Goal: Task Accomplishment & Management: Manage account settings

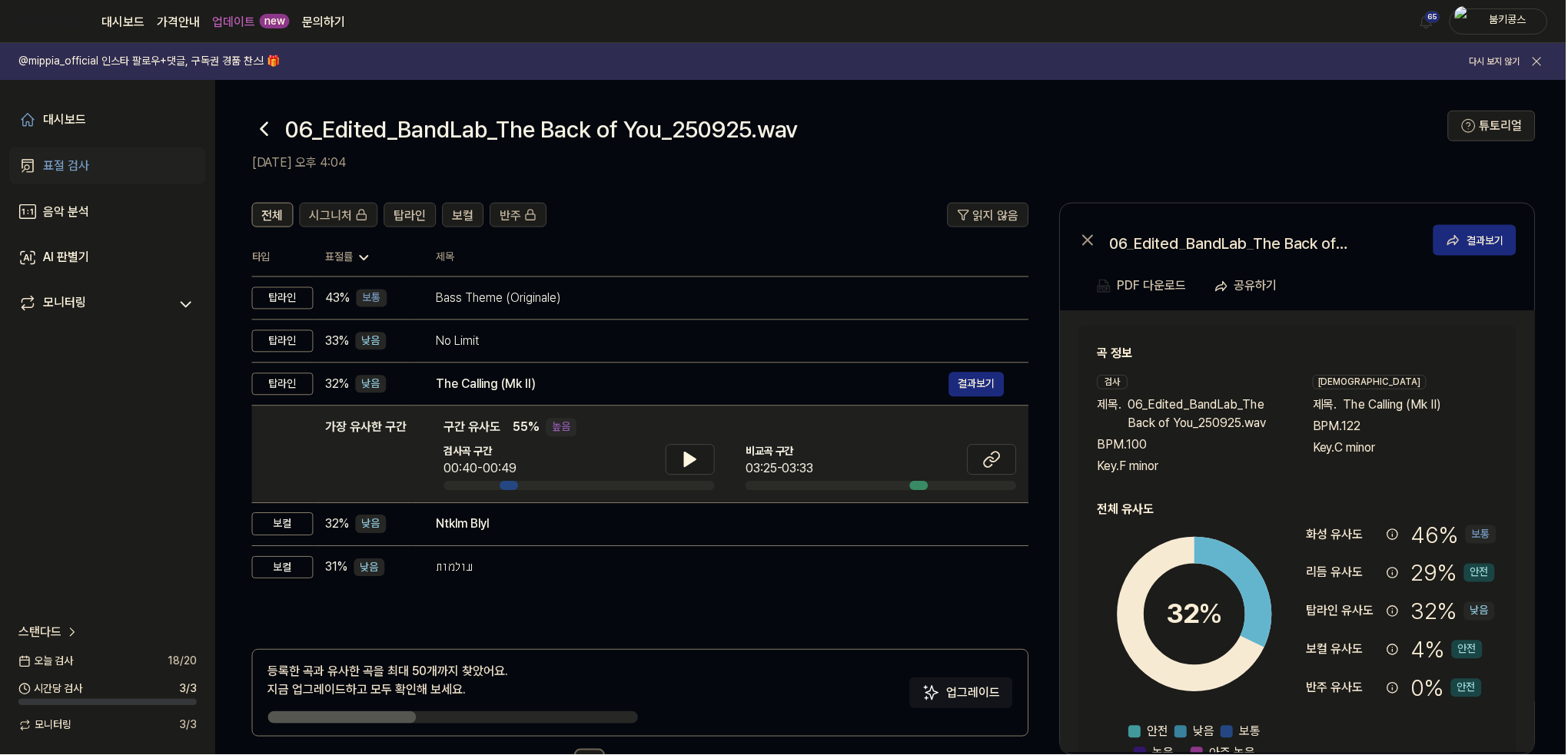
click at [261, 117] on icon at bounding box center [264, 128] width 24 height 24
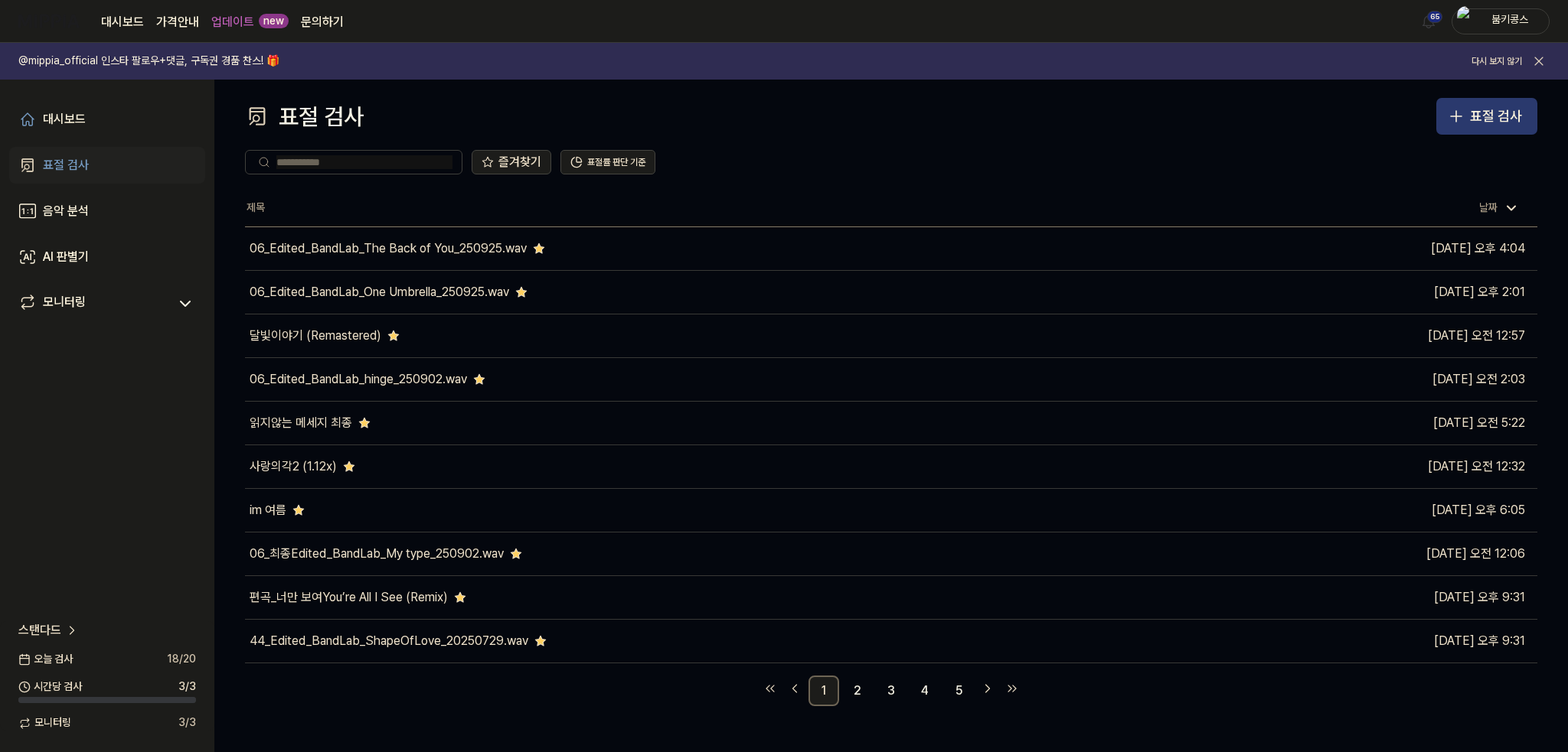
click at [1439, 110] on button "표절 검사" at bounding box center [1487, 116] width 101 height 37
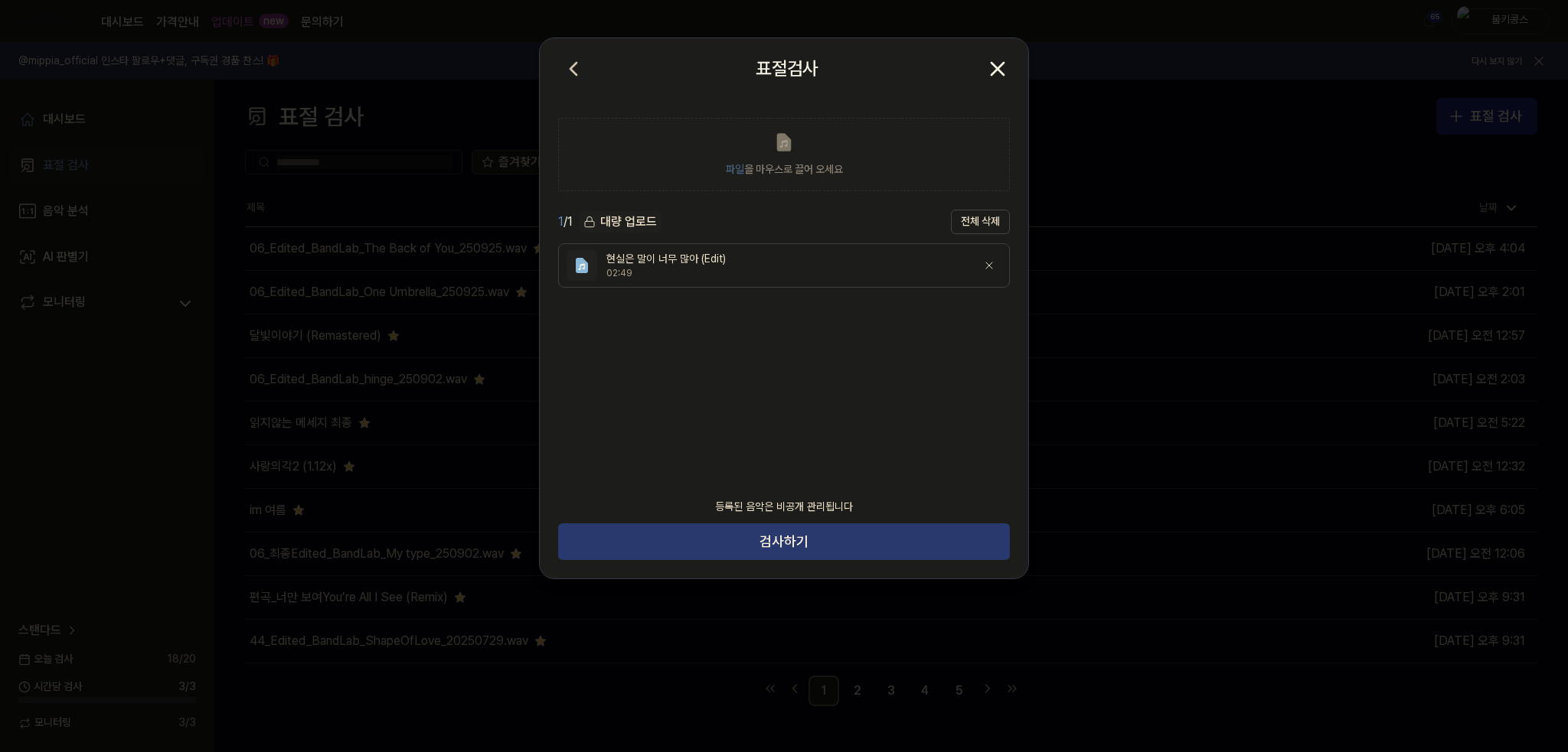
click at [809, 542] on button "검사하기" at bounding box center [784, 541] width 451 height 37
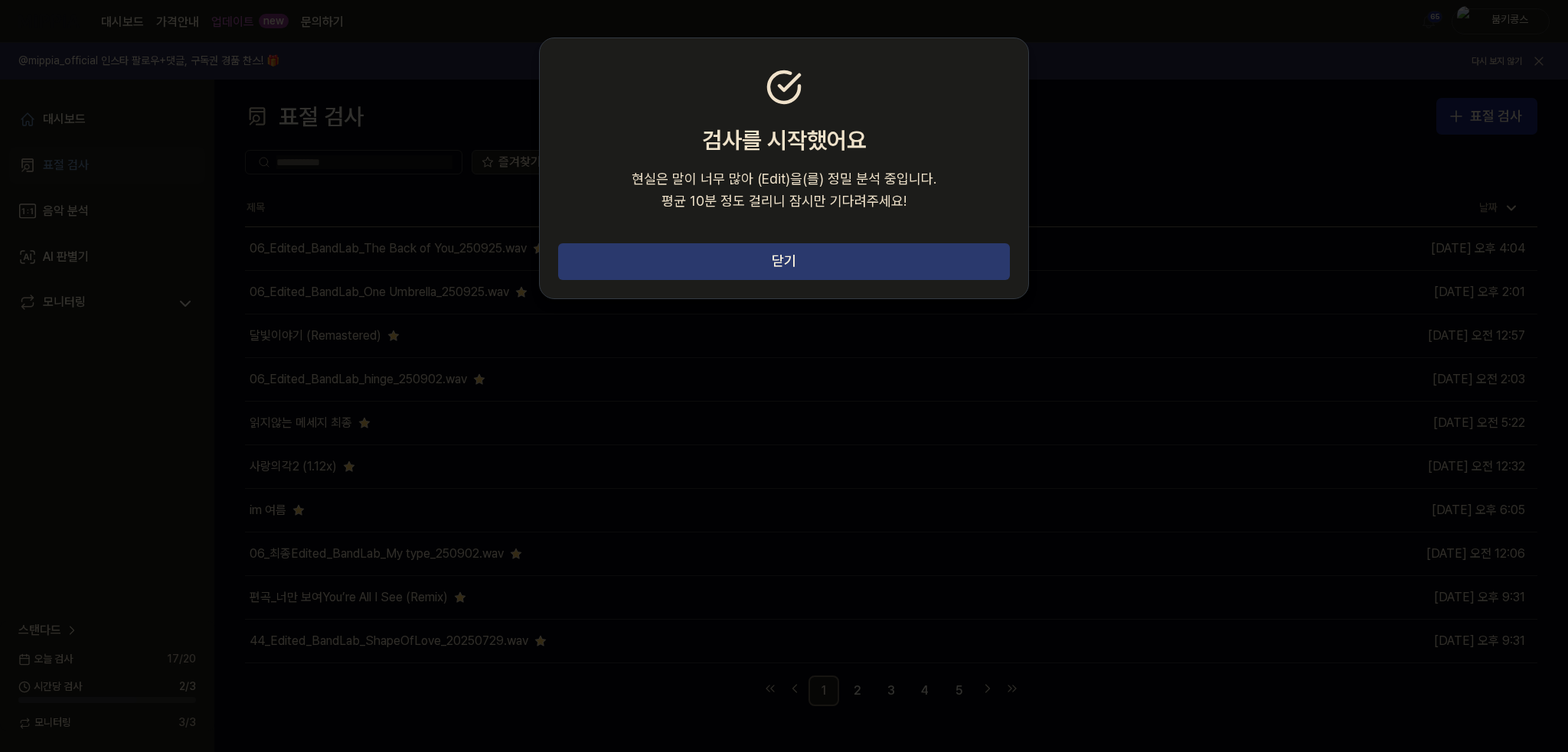
click at [845, 268] on button "닫기" at bounding box center [784, 261] width 451 height 37
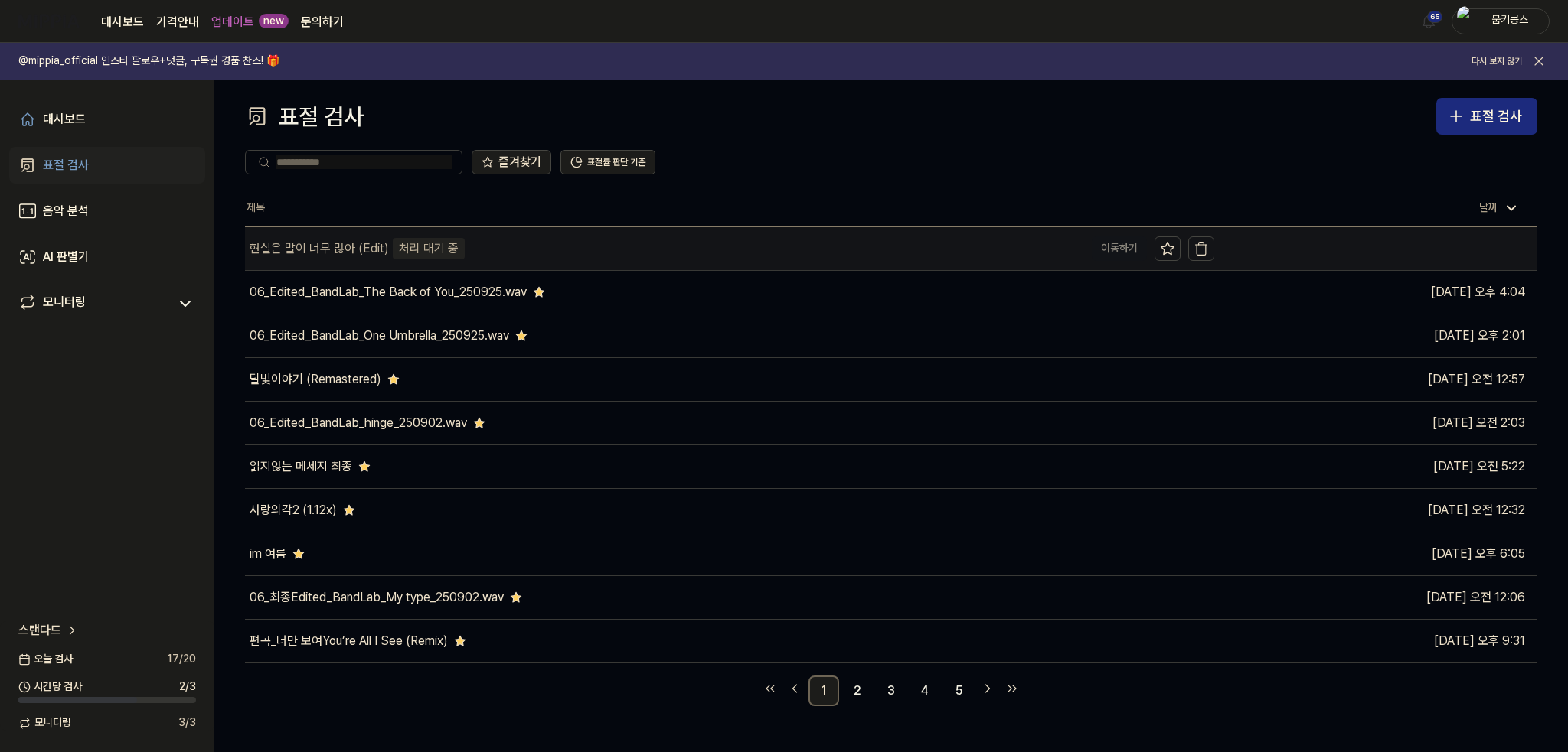
click at [712, 253] on div "현실은 말이 너무 많아 (Edit) 처리 대기 중" at bounding box center [664, 249] width 839 height 43
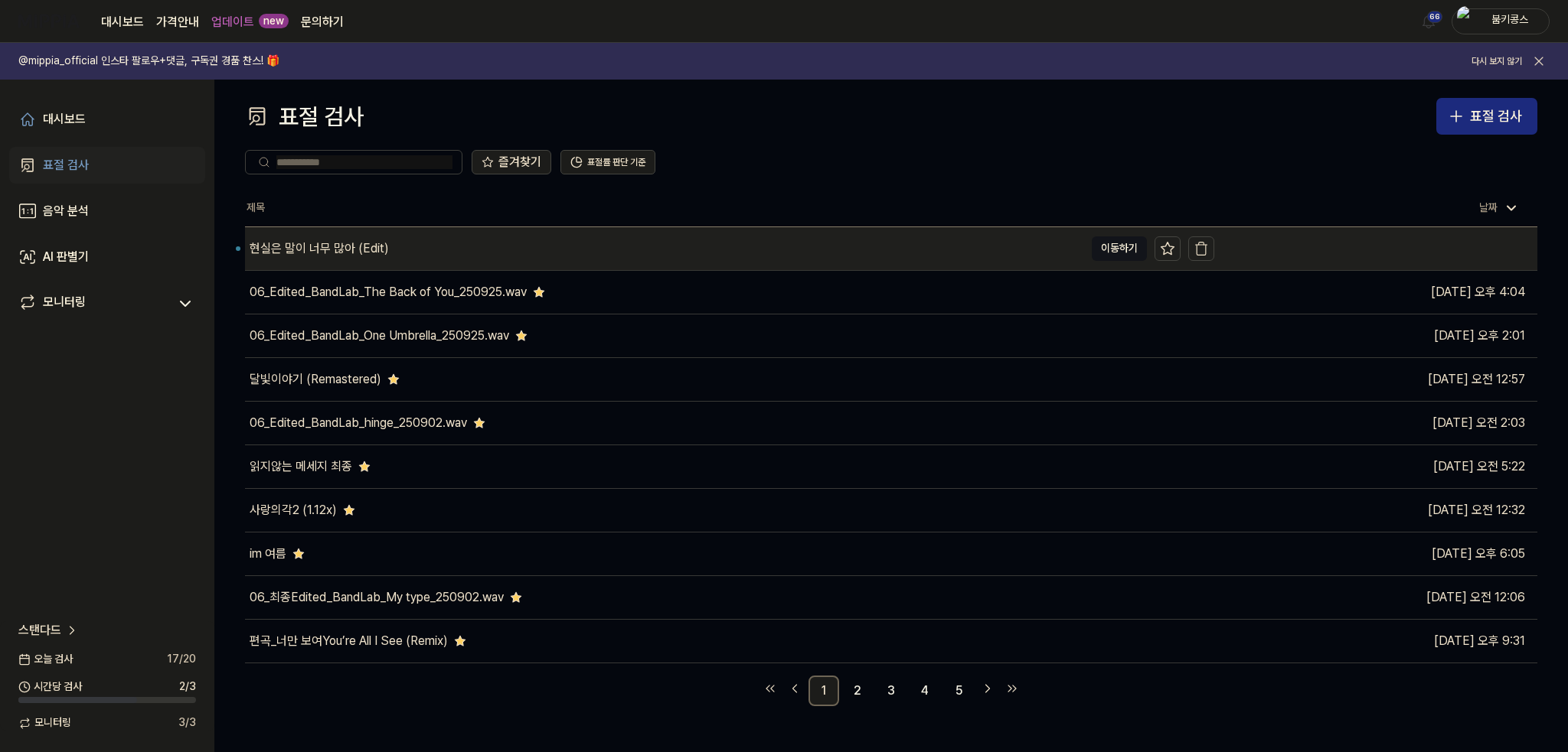
click at [423, 242] on div "현실은 말이 너무 많아 (Edit)" at bounding box center [664, 249] width 839 height 43
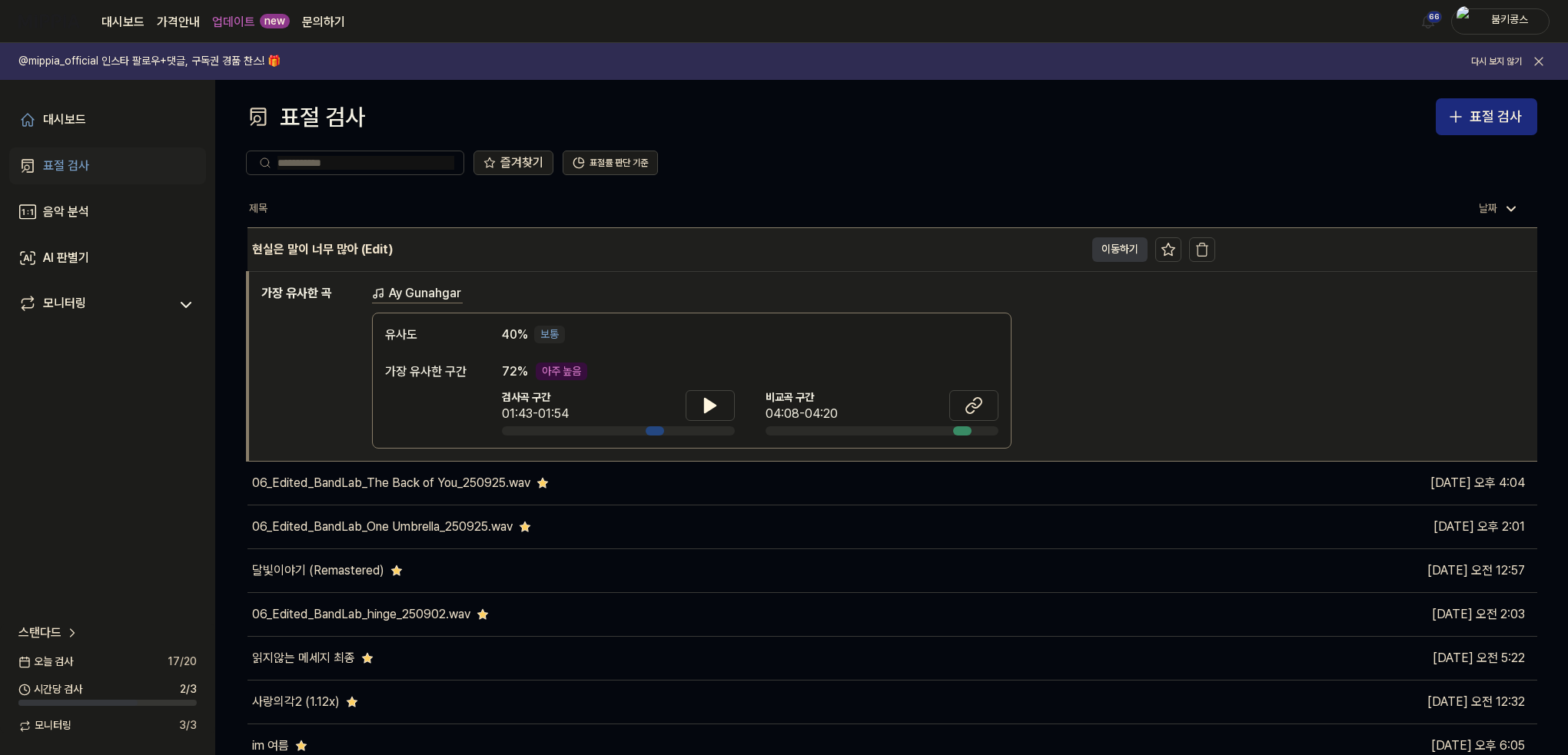
click at [1119, 251] on button "이동하기" at bounding box center [1119, 249] width 56 height 24
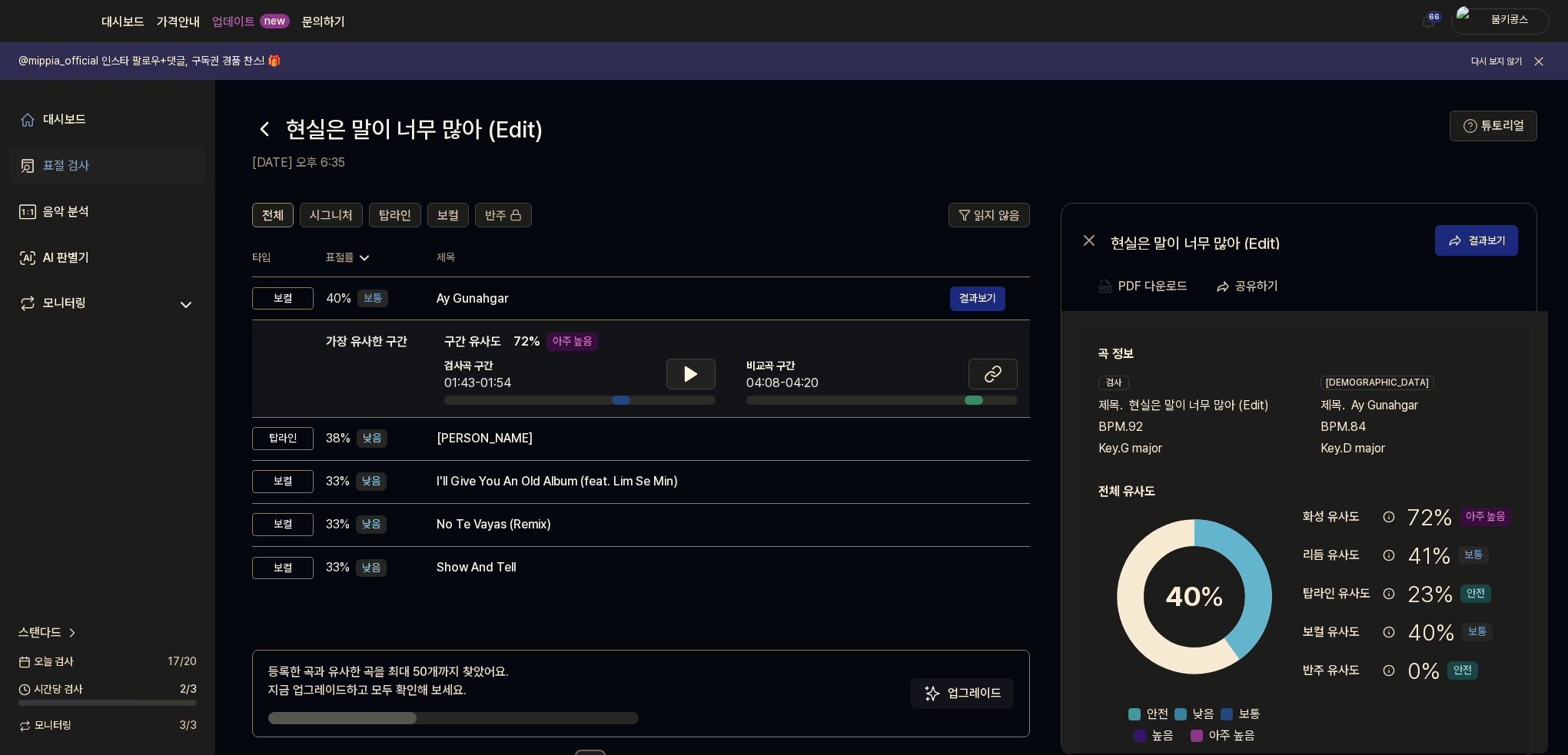
click at [683, 376] on icon at bounding box center [691, 374] width 19 height 19
click at [689, 376] on icon at bounding box center [691, 374] width 11 height 14
click at [690, 373] on icon at bounding box center [691, 374] width 19 height 19
click at [999, 369] on icon at bounding box center [996, 371] width 9 height 10
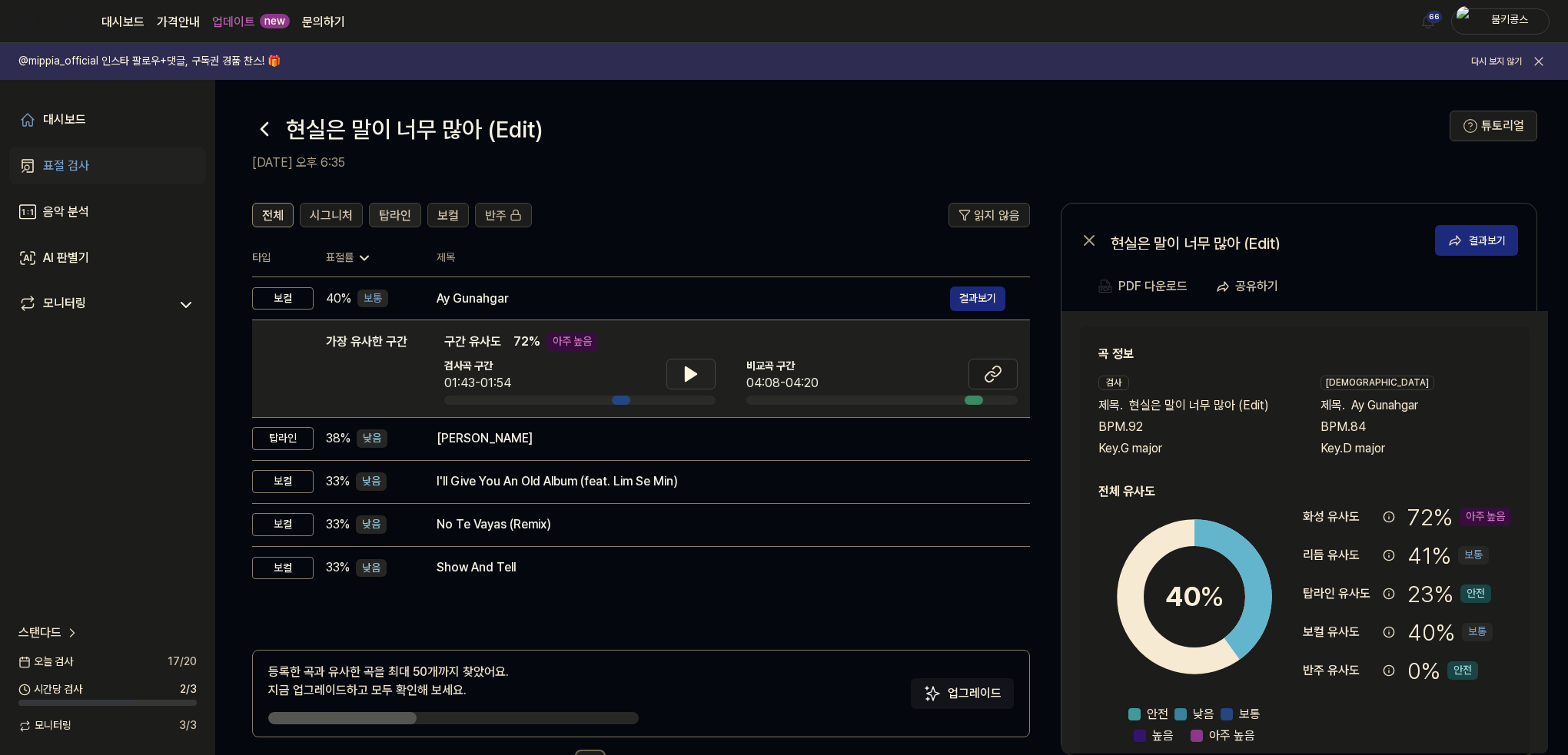
click at [403, 211] on span "탑라인" at bounding box center [395, 216] width 32 height 19
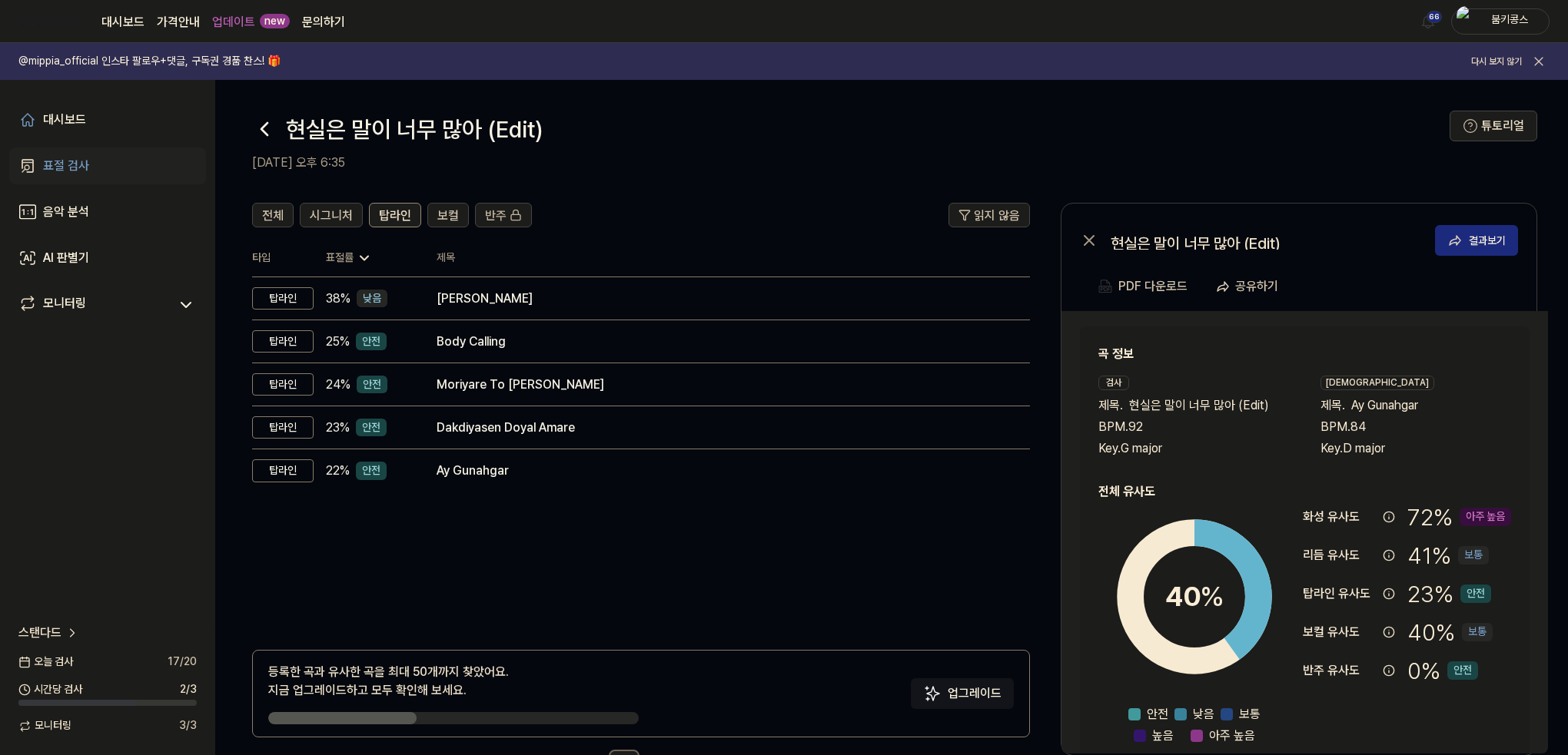
click at [253, 131] on icon at bounding box center [264, 128] width 24 height 24
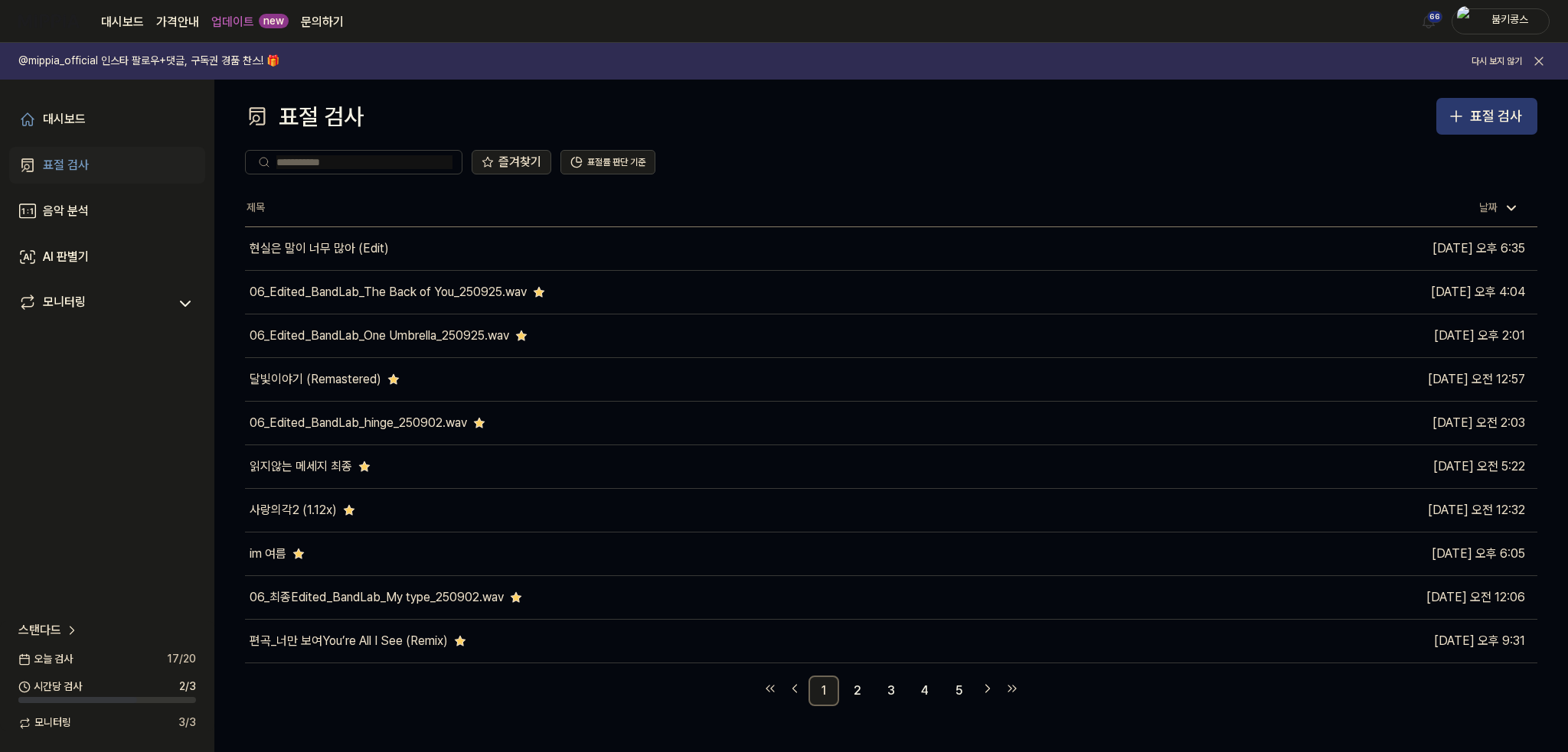
click at [1485, 111] on div "표절 검사" at bounding box center [1495, 116] width 52 height 22
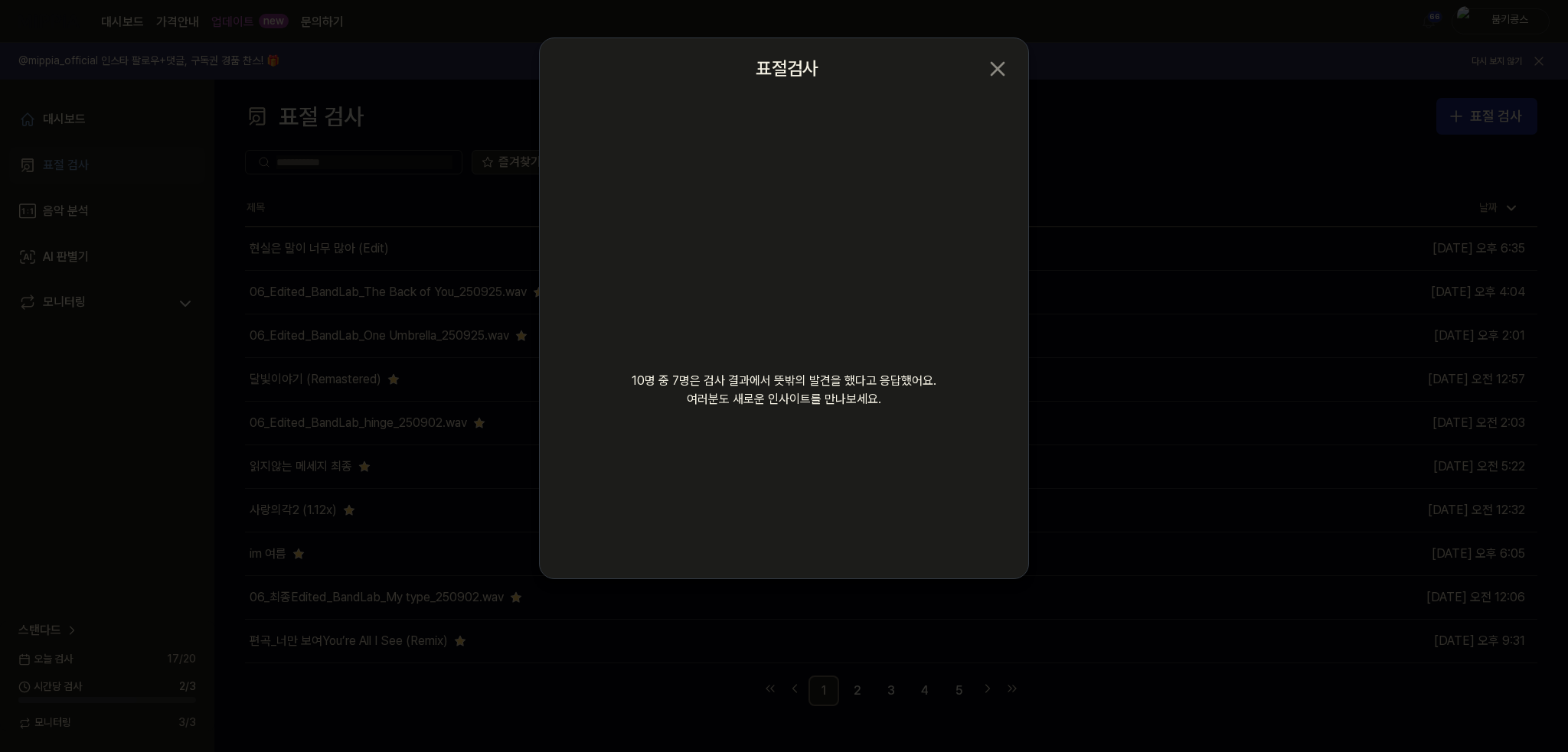
click at [826, 533] on div "10명 중 7명은 검사 결과에서 뜻밖의 발견을 했다고 응답했어요. 여러분도 새로운 인사이트를 만나보세요. 등록된 음악은 비공개 관리됩니다 검사…" at bounding box center [784, 339] width 488 height 479
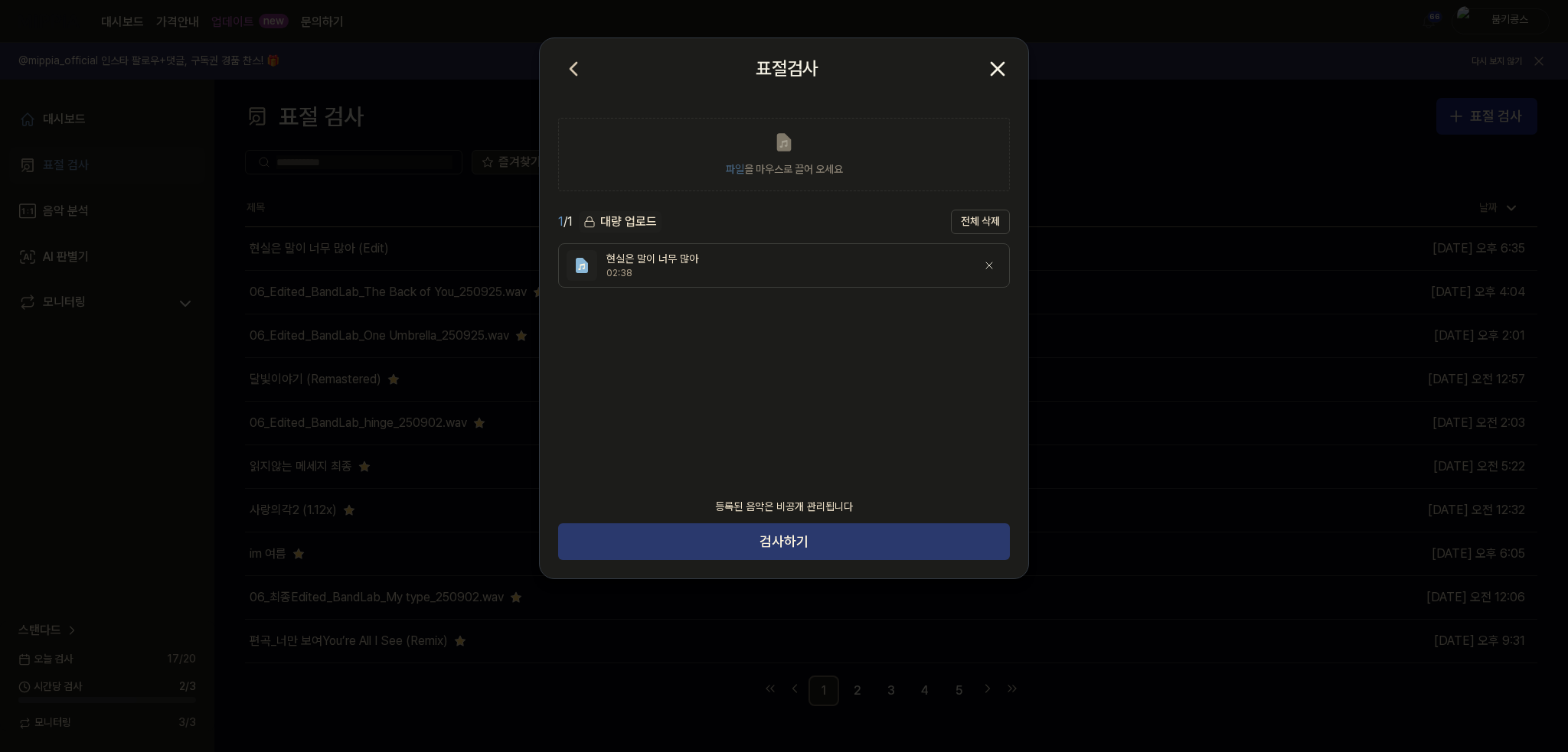
click at [737, 547] on button "검사하기" at bounding box center [784, 541] width 451 height 37
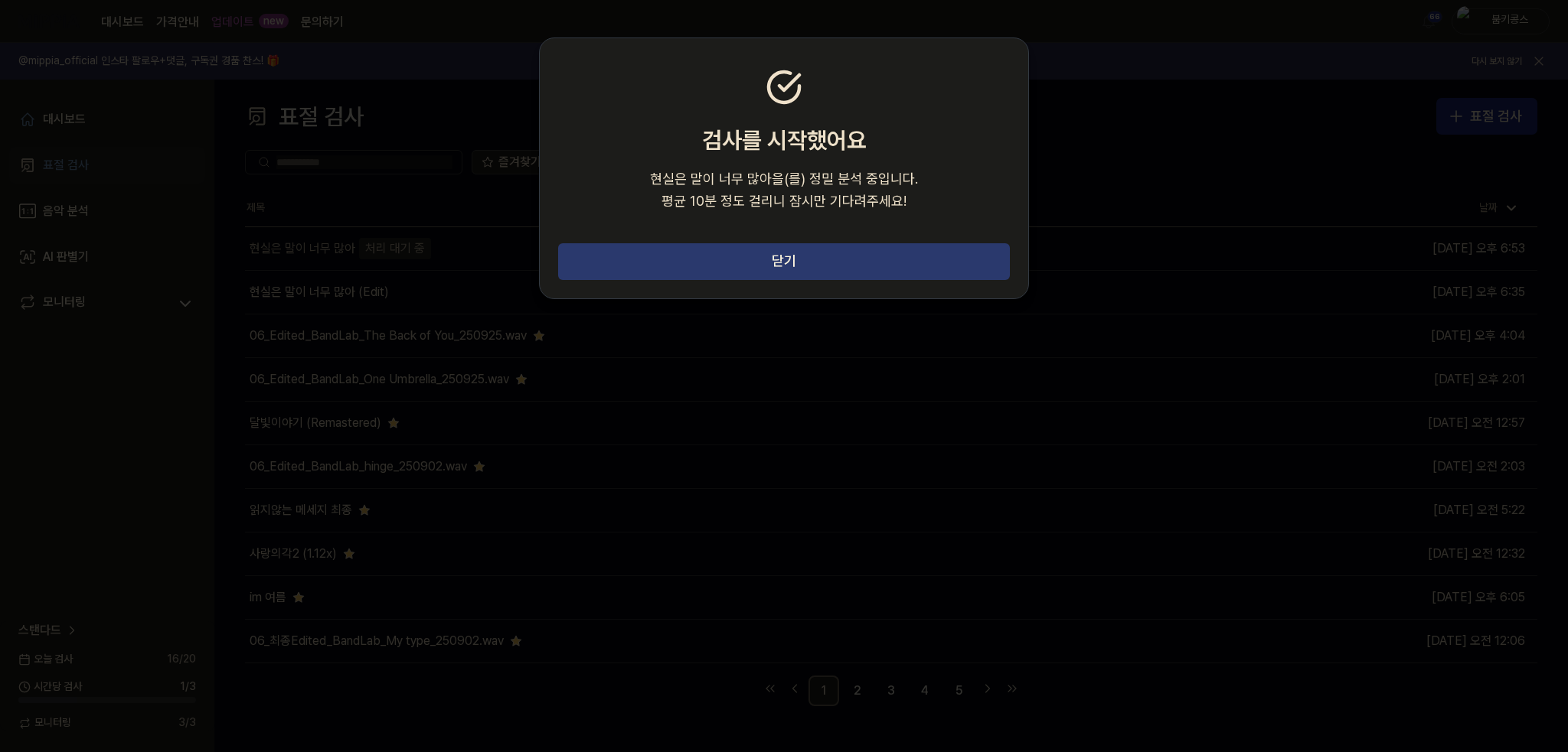
click at [784, 262] on button "닫기" at bounding box center [784, 261] width 451 height 37
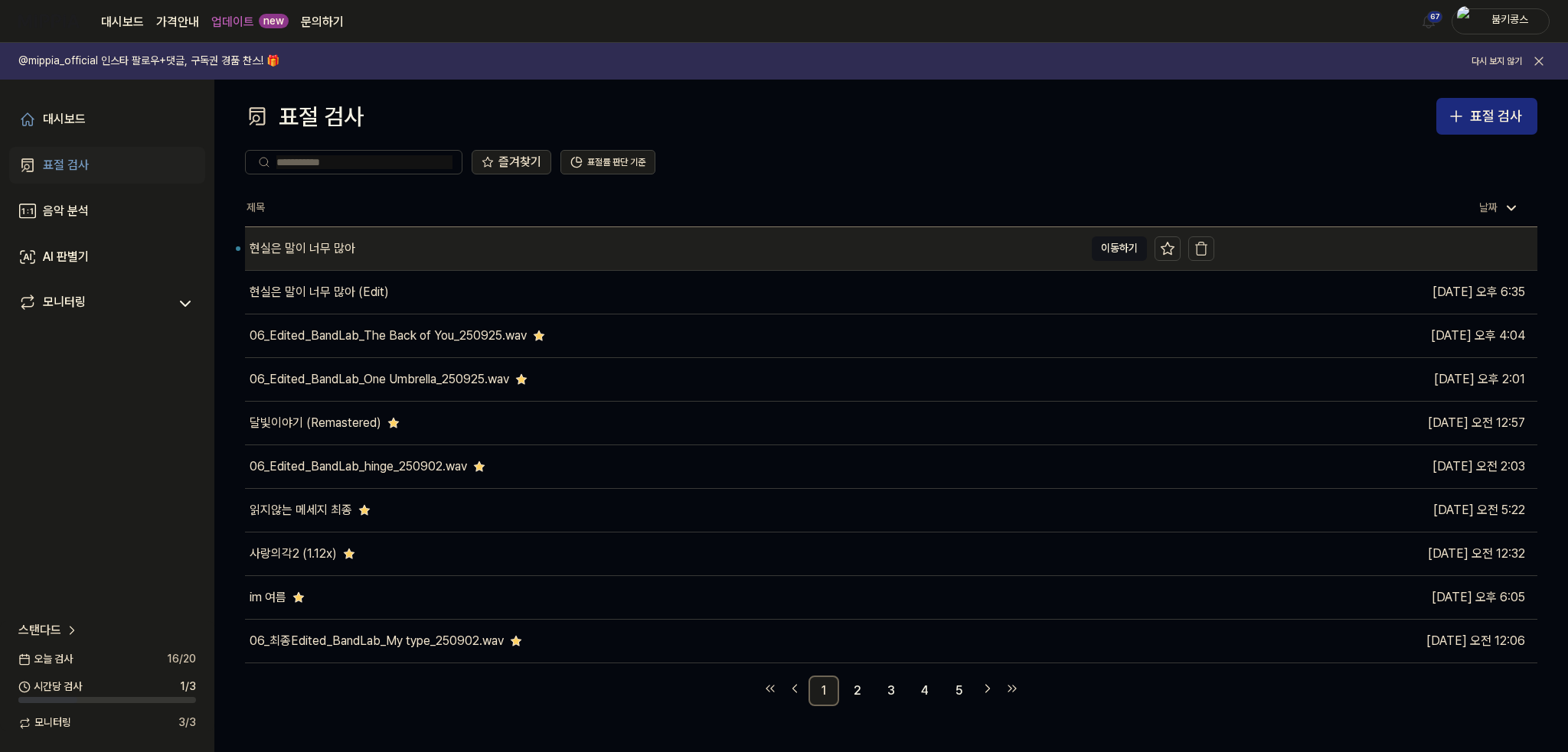
click at [337, 244] on div "현실은 말이 너무 많아" at bounding box center [302, 249] width 105 height 19
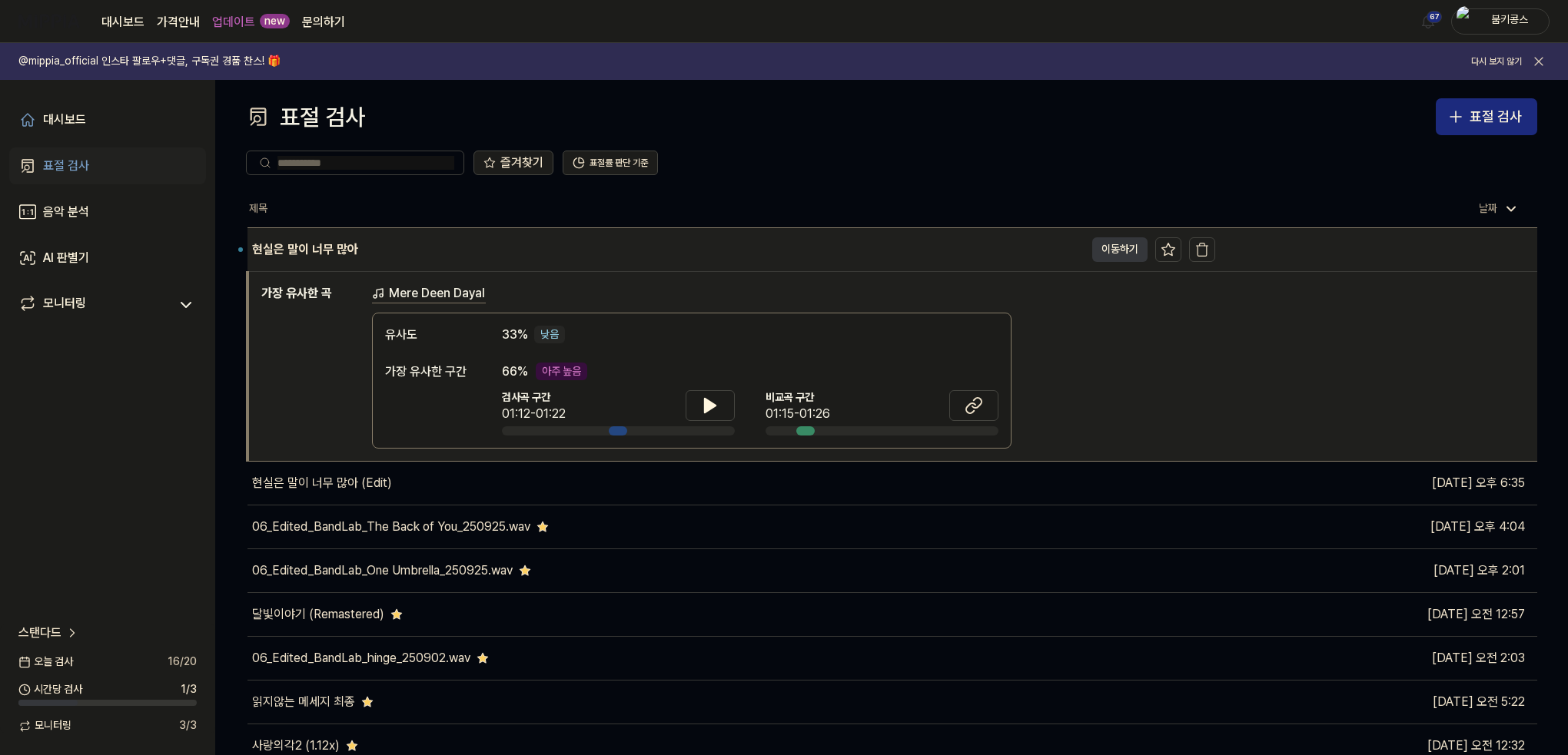
click at [1125, 253] on button "이동하기" at bounding box center [1119, 249] width 56 height 24
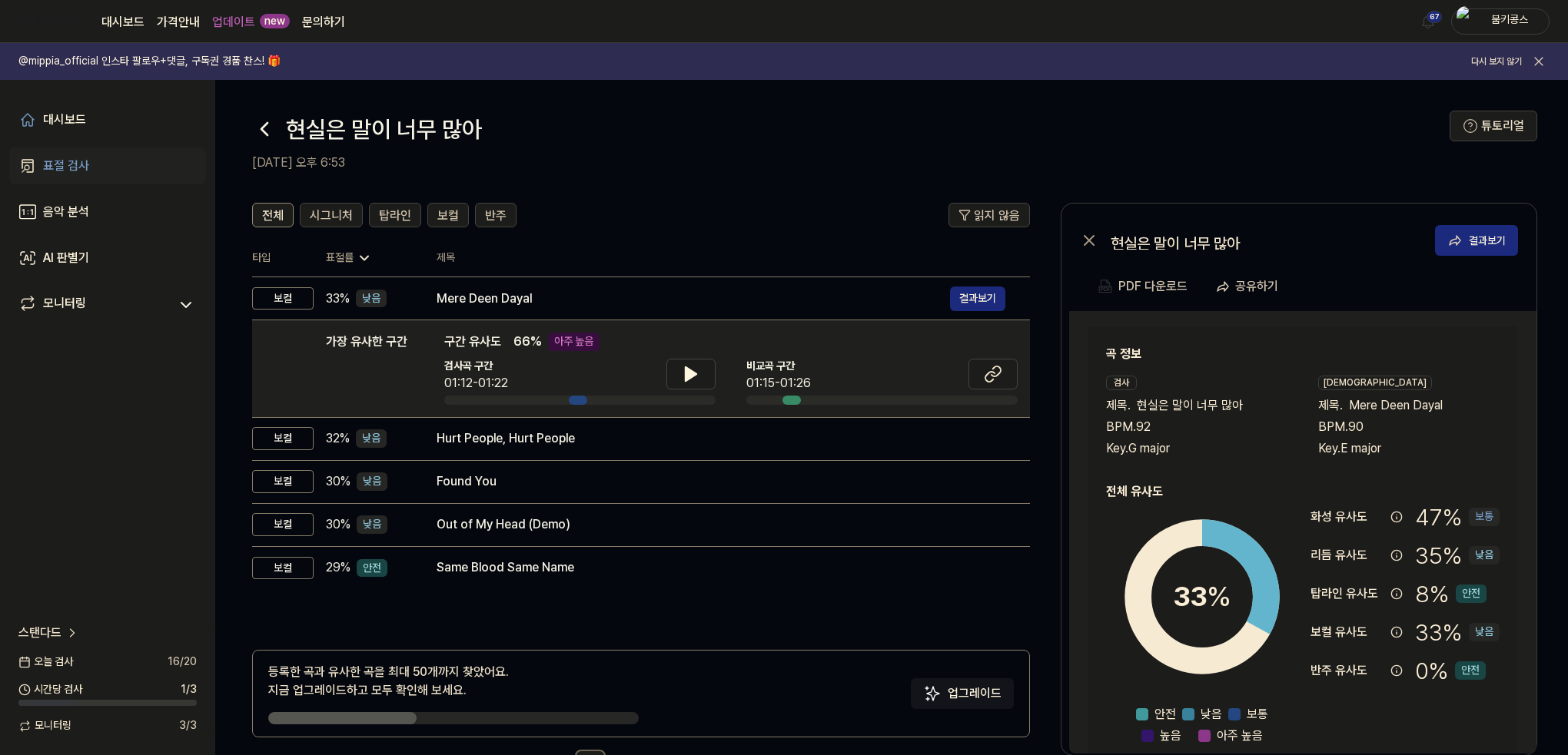
click at [102, 156] on link "표절 검사" at bounding box center [107, 165] width 196 height 37
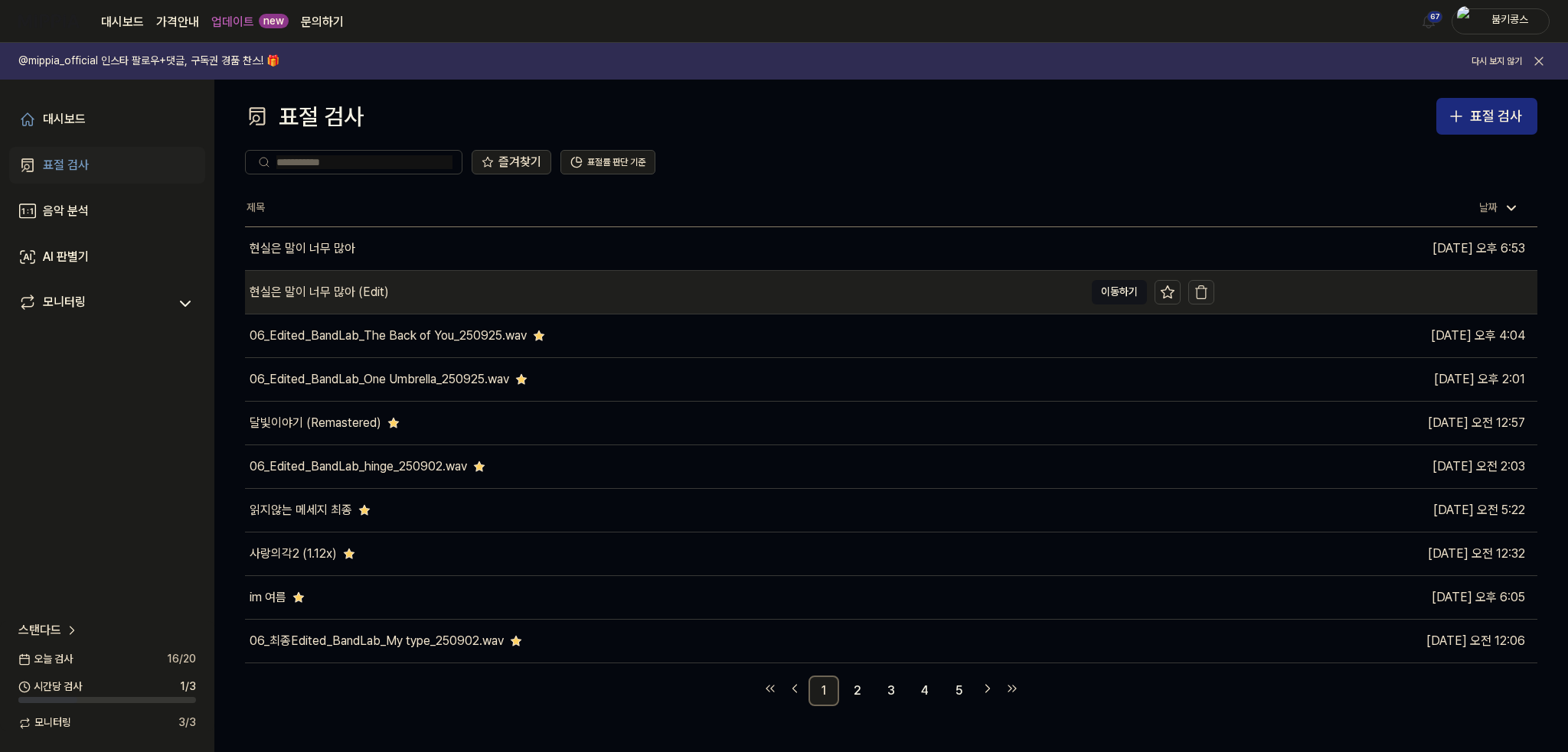
click at [1198, 291] on icon "button" at bounding box center [1201, 292] width 16 height 16
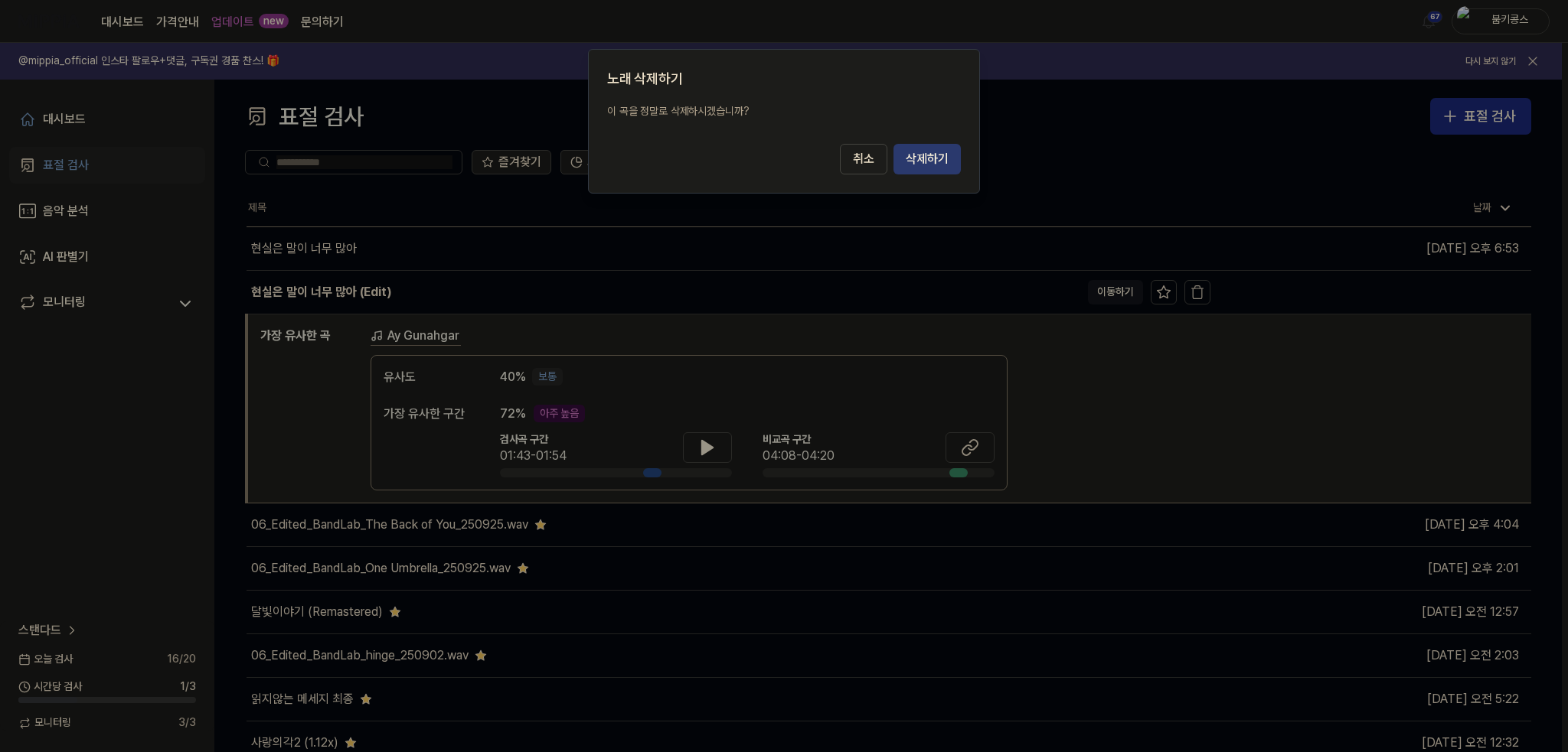
click at [933, 153] on button "삭제하기" at bounding box center [927, 159] width 67 height 30
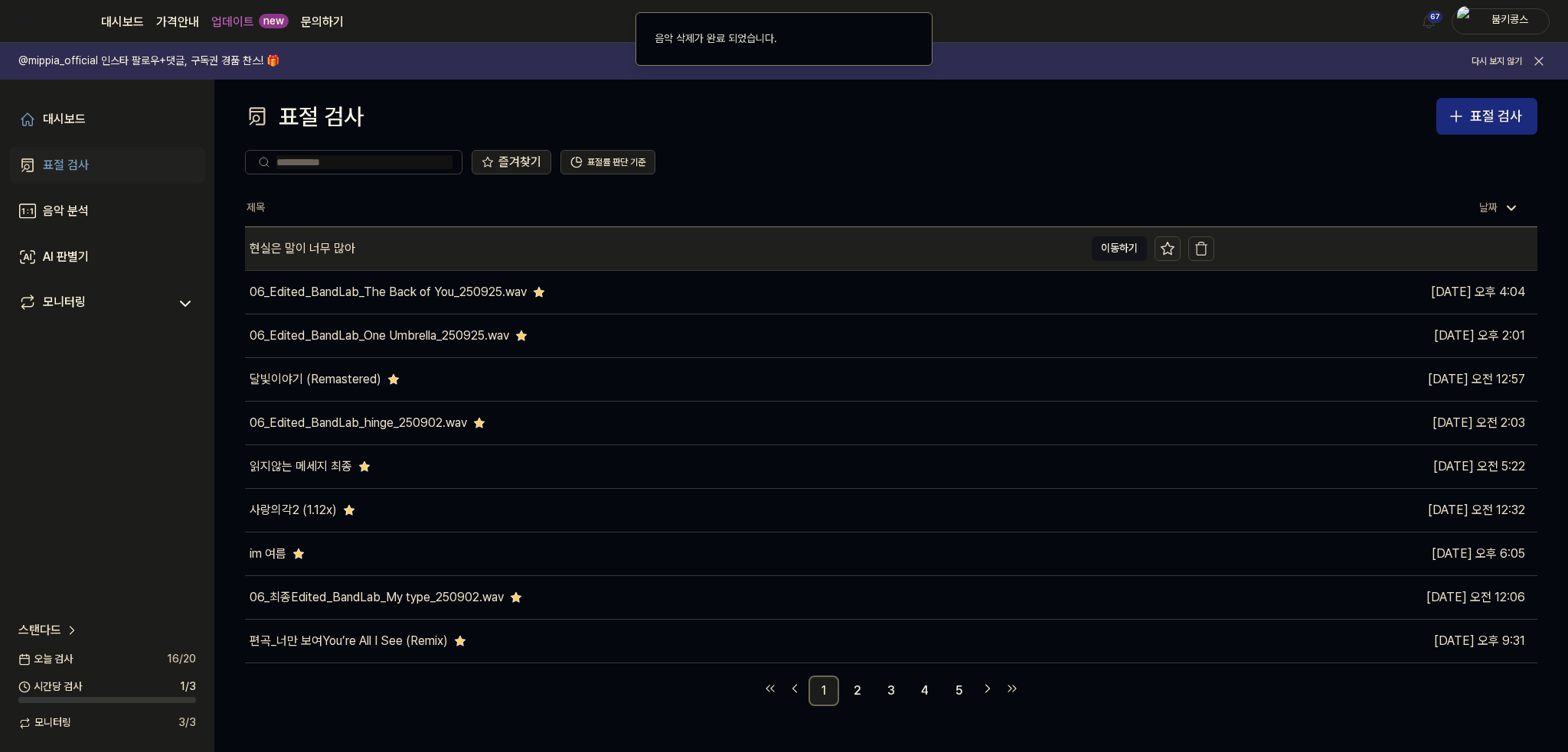
click at [1174, 249] on icon at bounding box center [1167, 249] width 16 height 16
